Goal: Find specific page/section: Find specific page/section

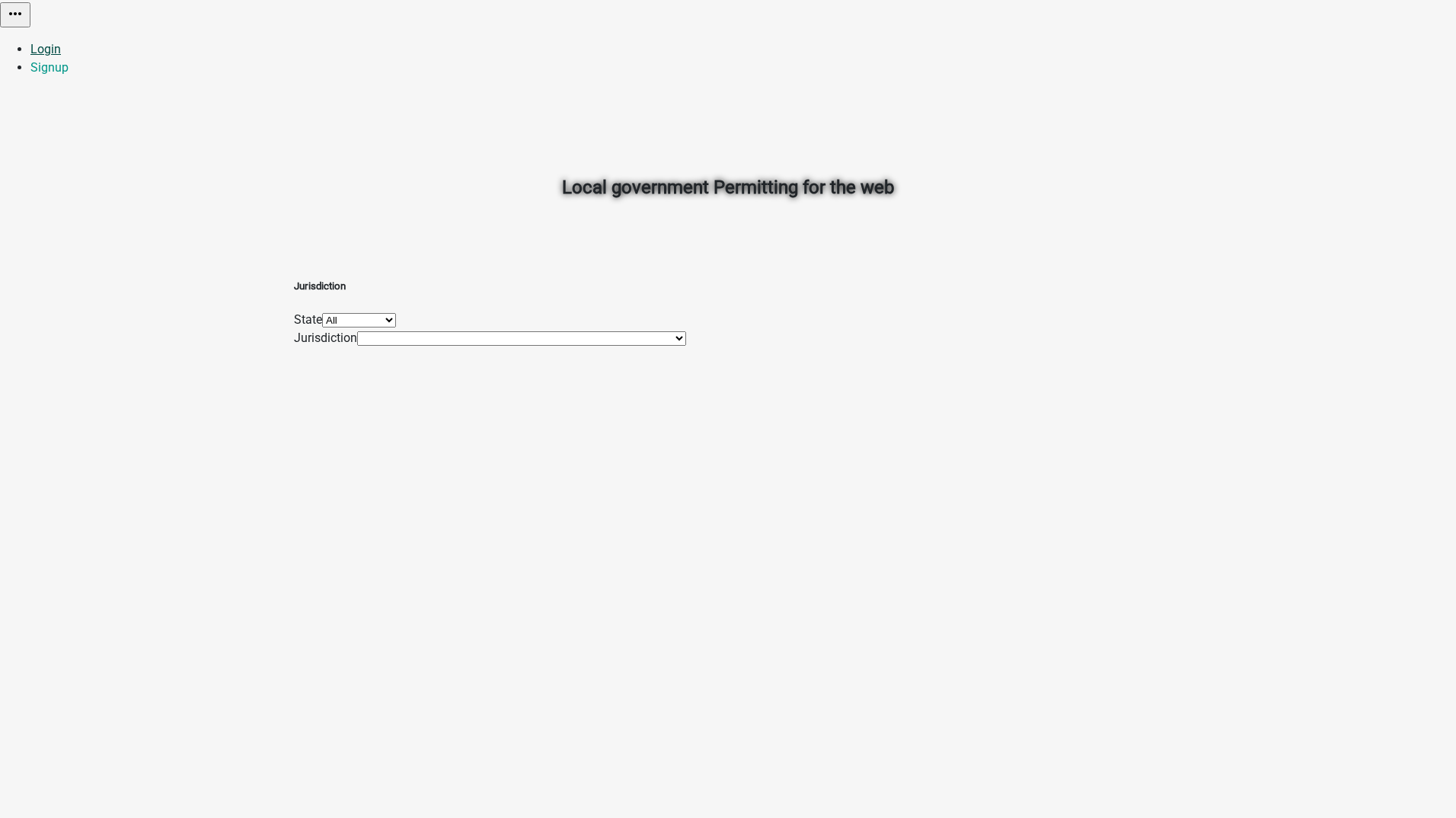
click at [60, 42] on link "Login" at bounding box center [45, 49] width 30 height 14
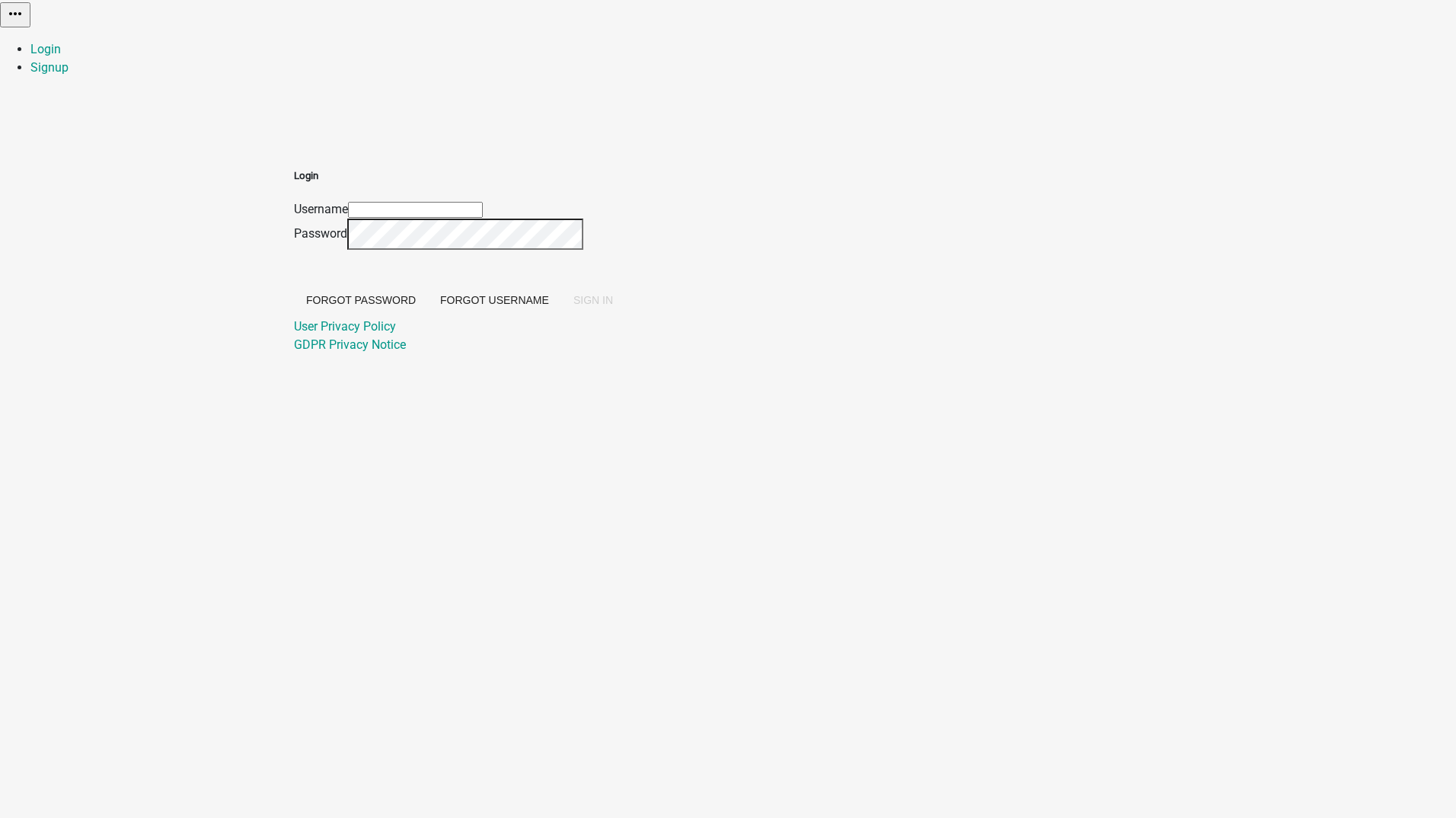
click at [483, 202] on input "Username" at bounding box center [415, 210] width 135 height 16
type input "khan322"
click at [613, 306] on span "SIGN IN" at bounding box center [593, 301] width 40 height 12
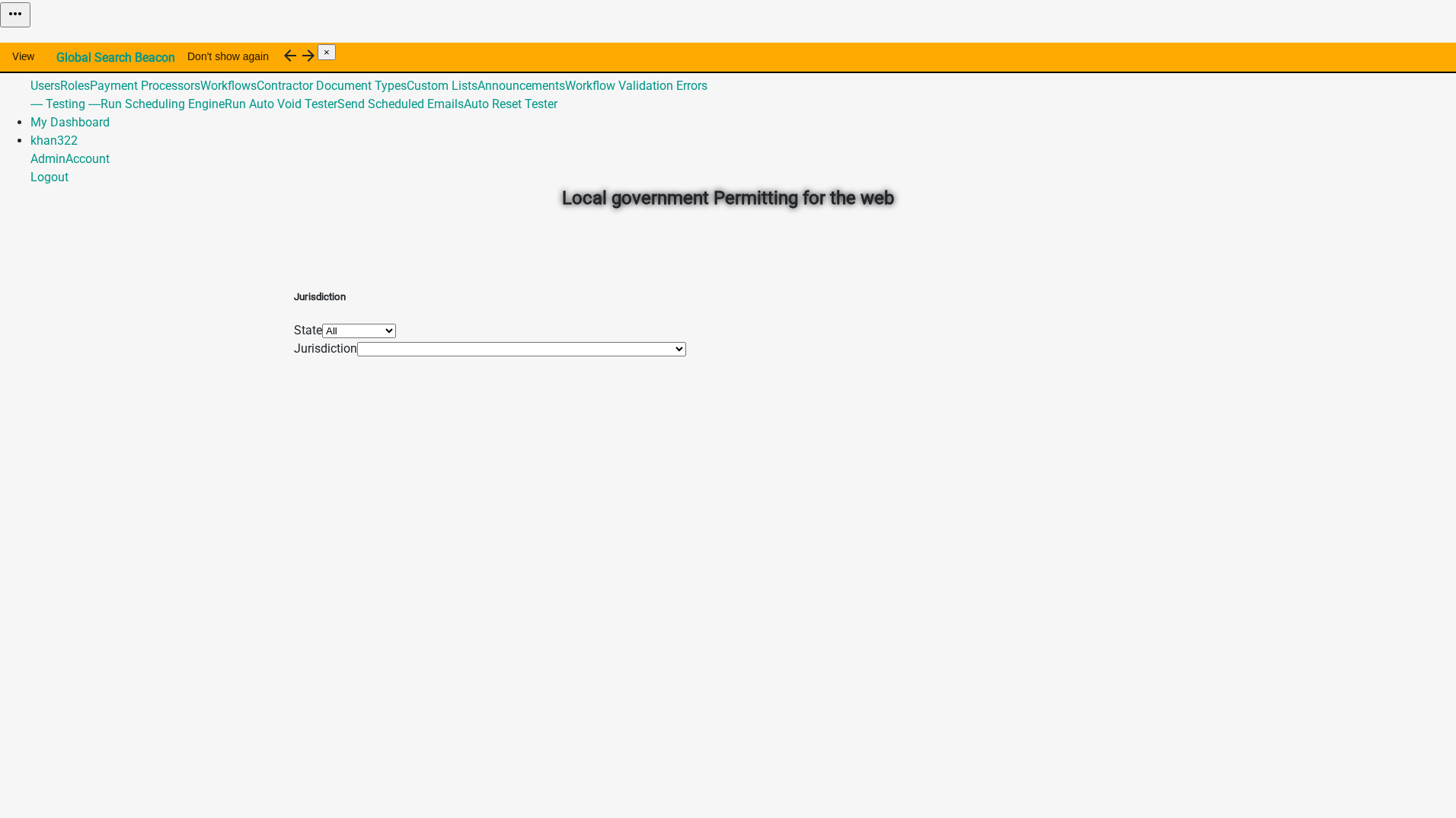
click at [396, 334] on select "All [US_STATE] [US_STATE] [US_STATE] [US_STATE] [US_STATE] [US_STATE] [US_STATE…" at bounding box center [358, 331] width 74 height 14
click at [66, 40] on link "Admin" at bounding box center [47, 47] width 35 height 14
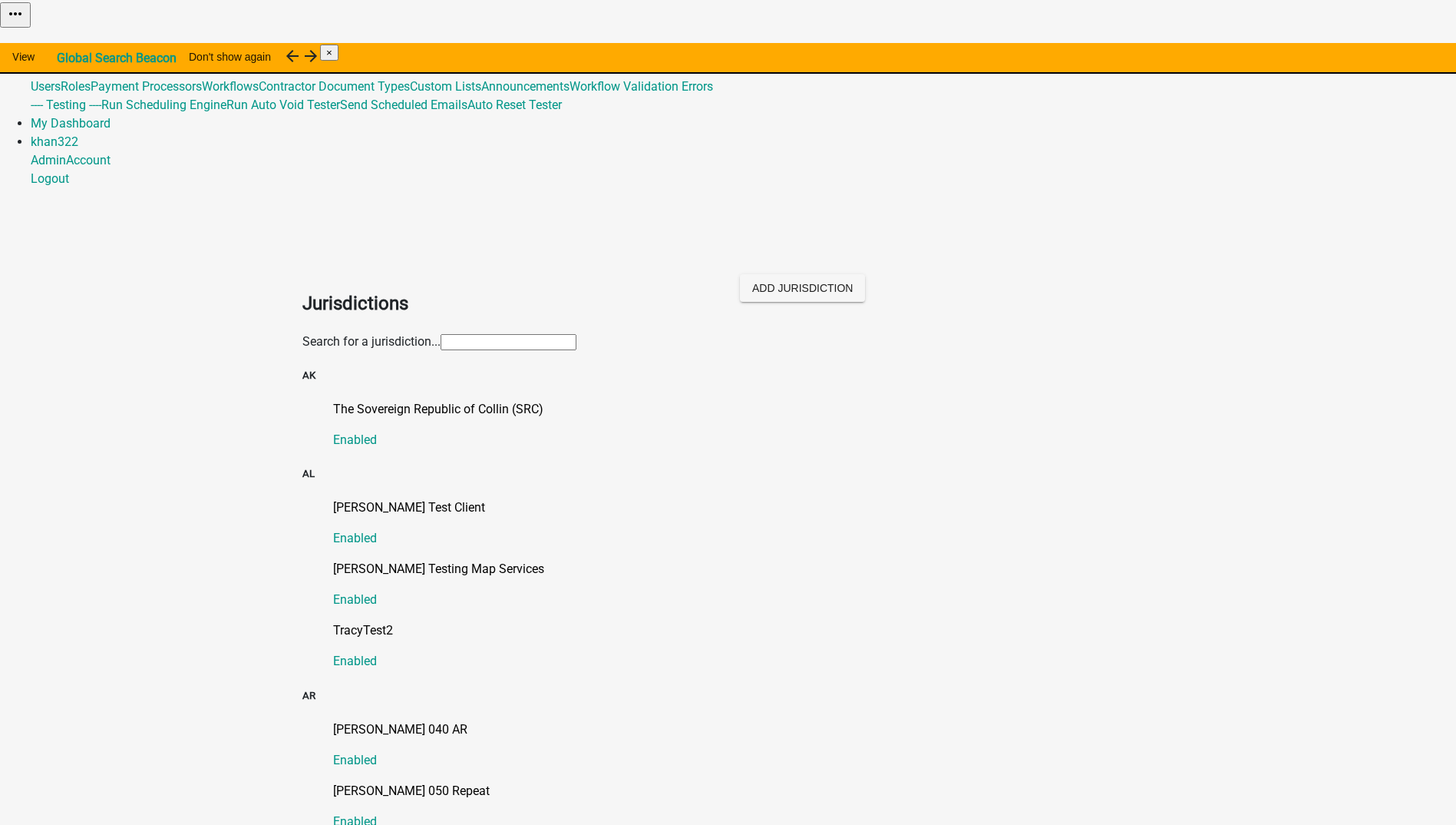
click at [87, 61] on link "Global 492" at bounding box center [58, 68] width 56 height 14
click at [1068, 560] on div "[PERSON_NAME] Testing Map Services Enabled" at bounding box center [744, 584] width 821 height 49
